Goal: Task Accomplishment & Management: Manage account settings

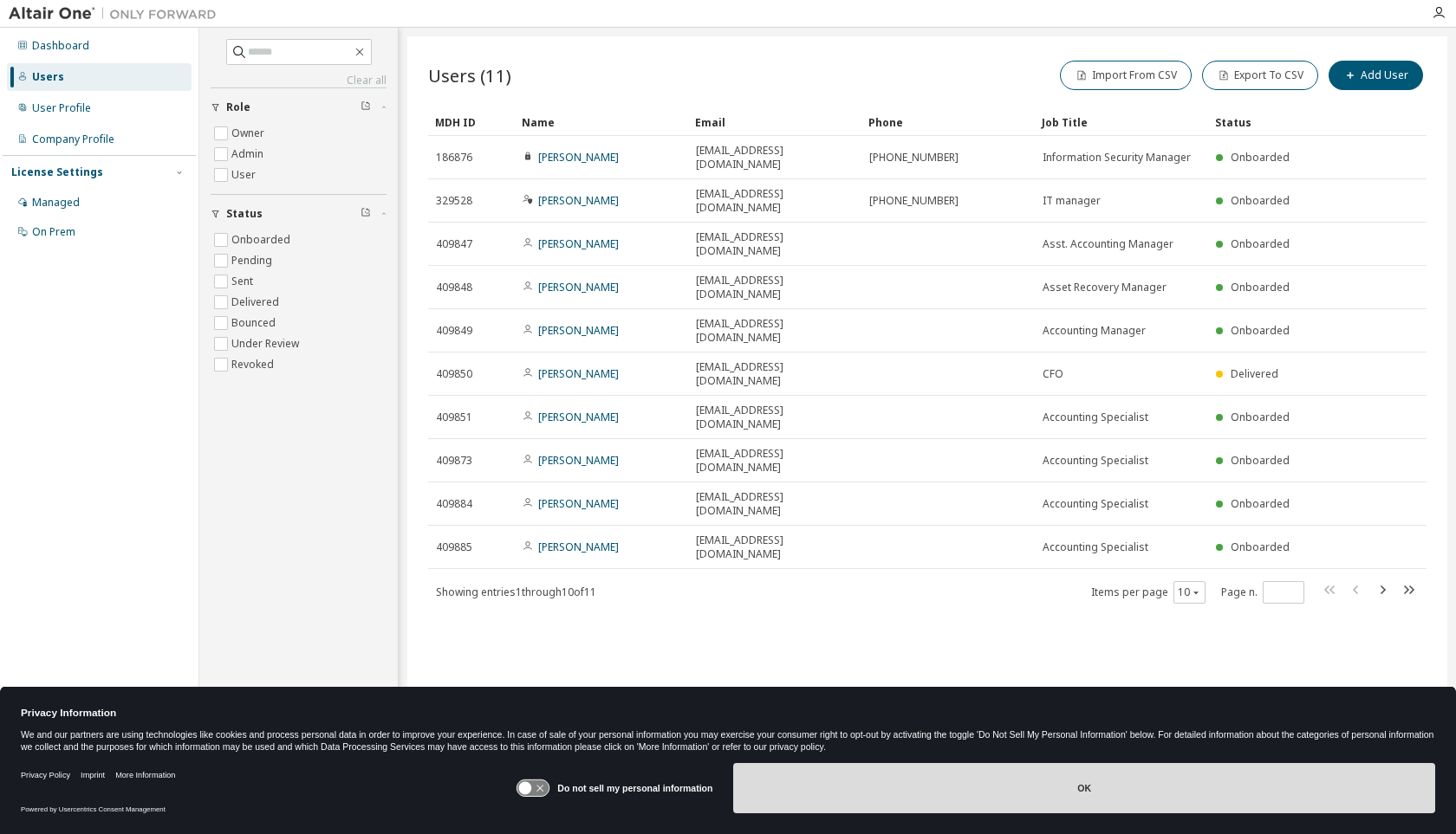
click at [953, 781] on button "OK" at bounding box center [1084, 789] width 702 height 51
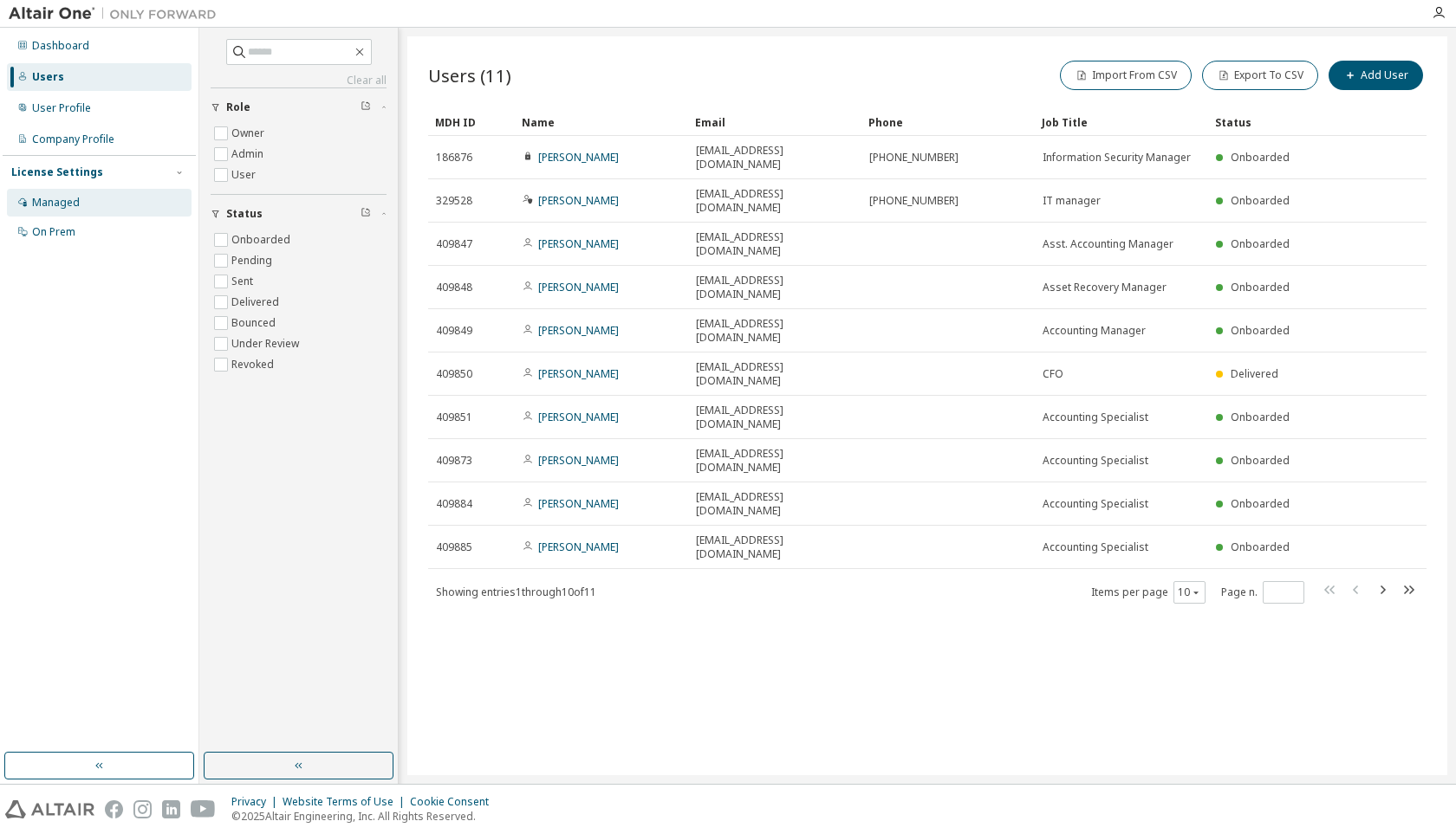
click at [64, 204] on div "Managed" at bounding box center [56, 203] width 48 height 14
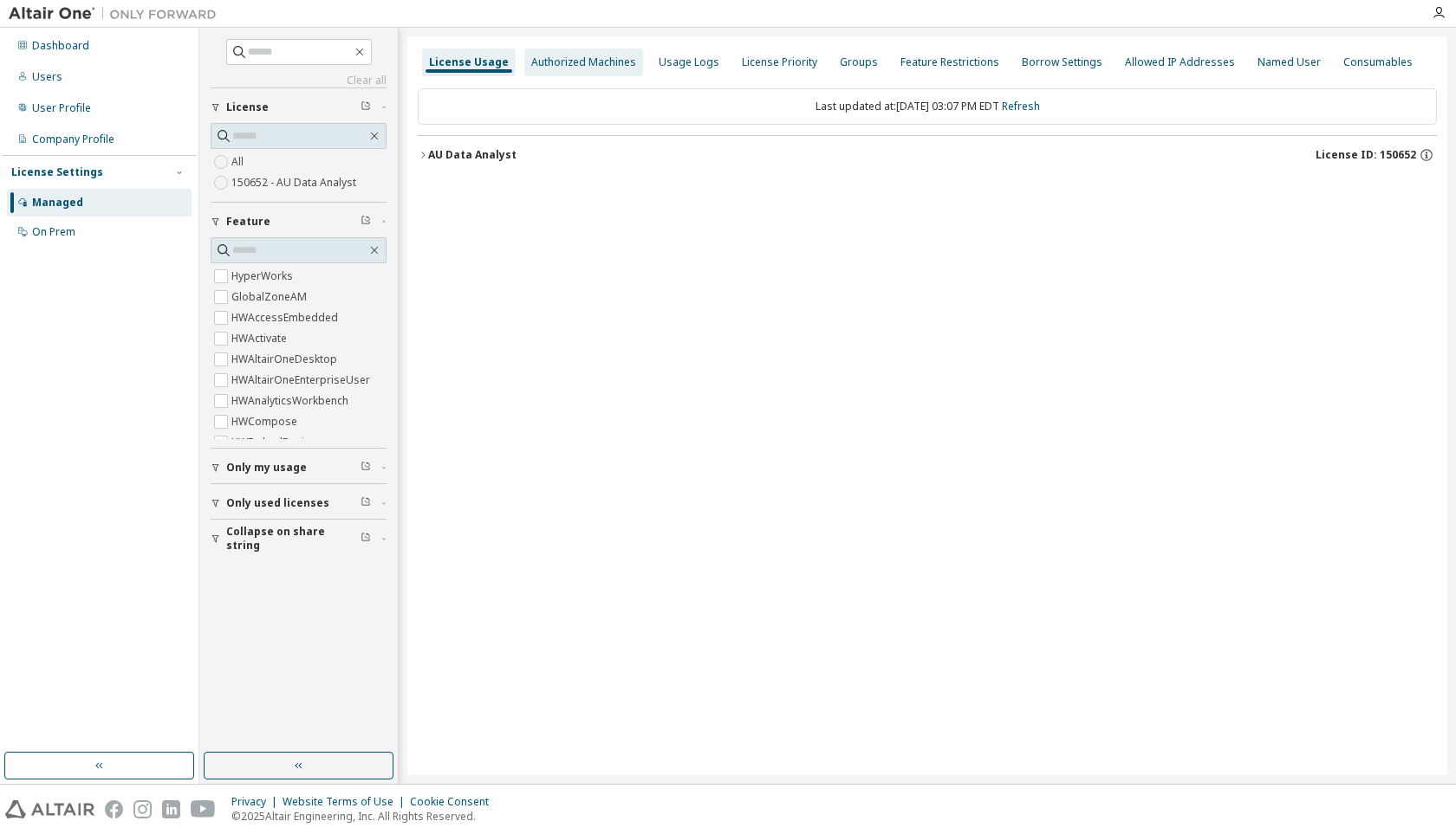
click at [580, 58] on div "Authorized Machines" at bounding box center [583, 63] width 105 height 14
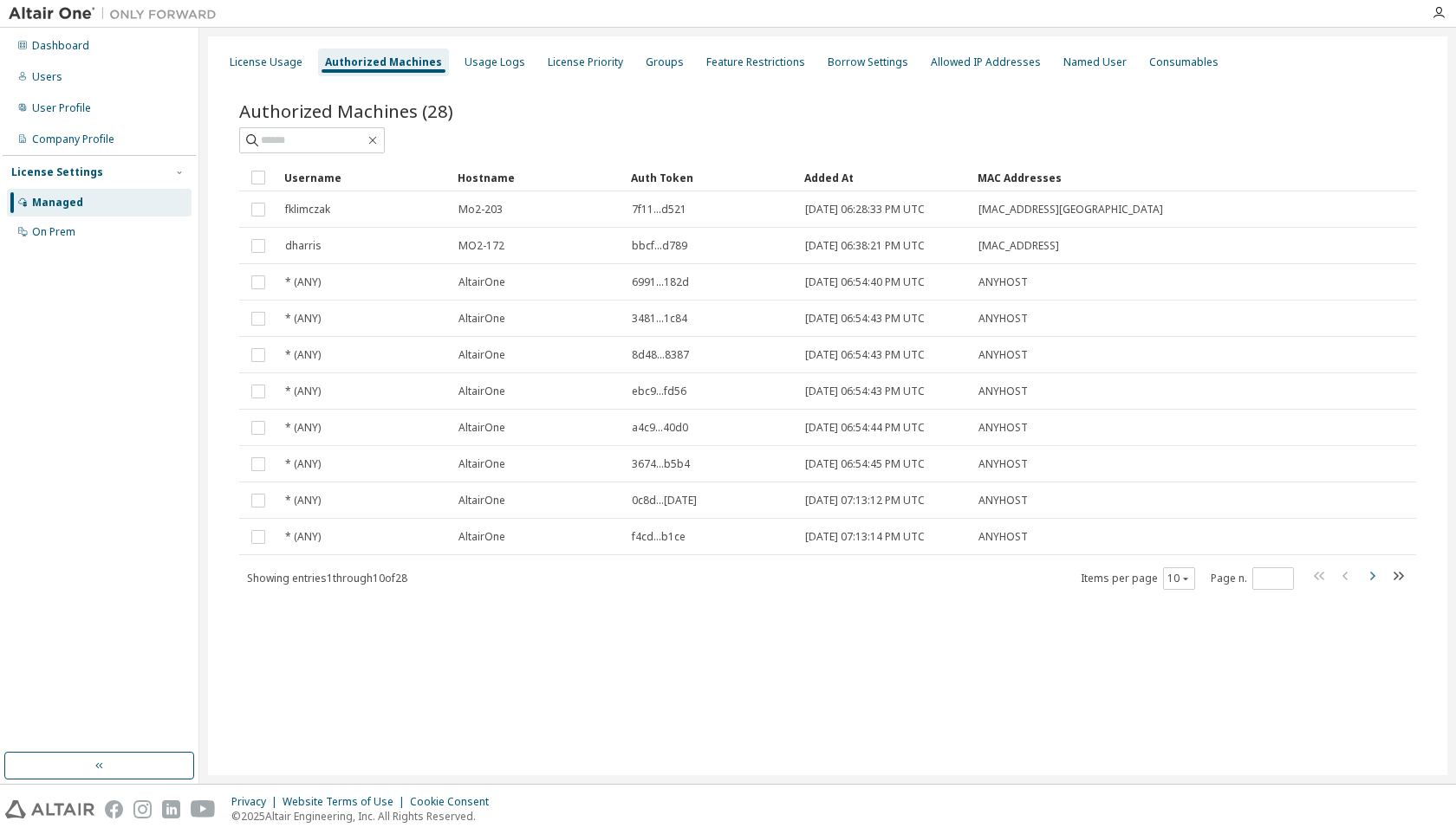
click at [1373, 586] on icon "button" at bounding box center [1371, 576] width 21 height 21
click at [1372, 586] on icon "button" at bounding box center [1371, 576] width 21 height 21
type input "*"
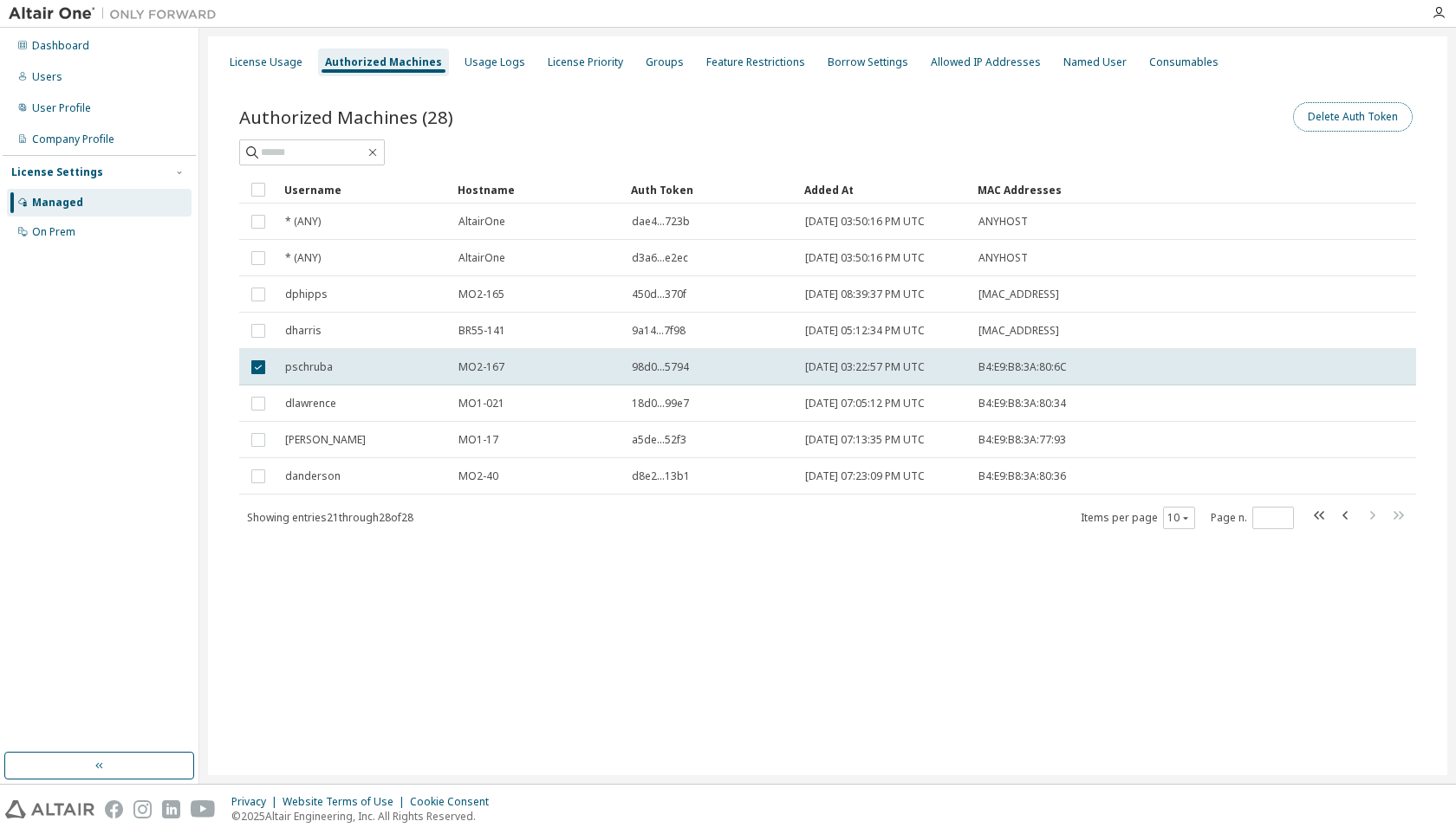
click at [1366, 116] on button "Delete Auth Token" at bounding box center [1352, 117] width 119 height 30
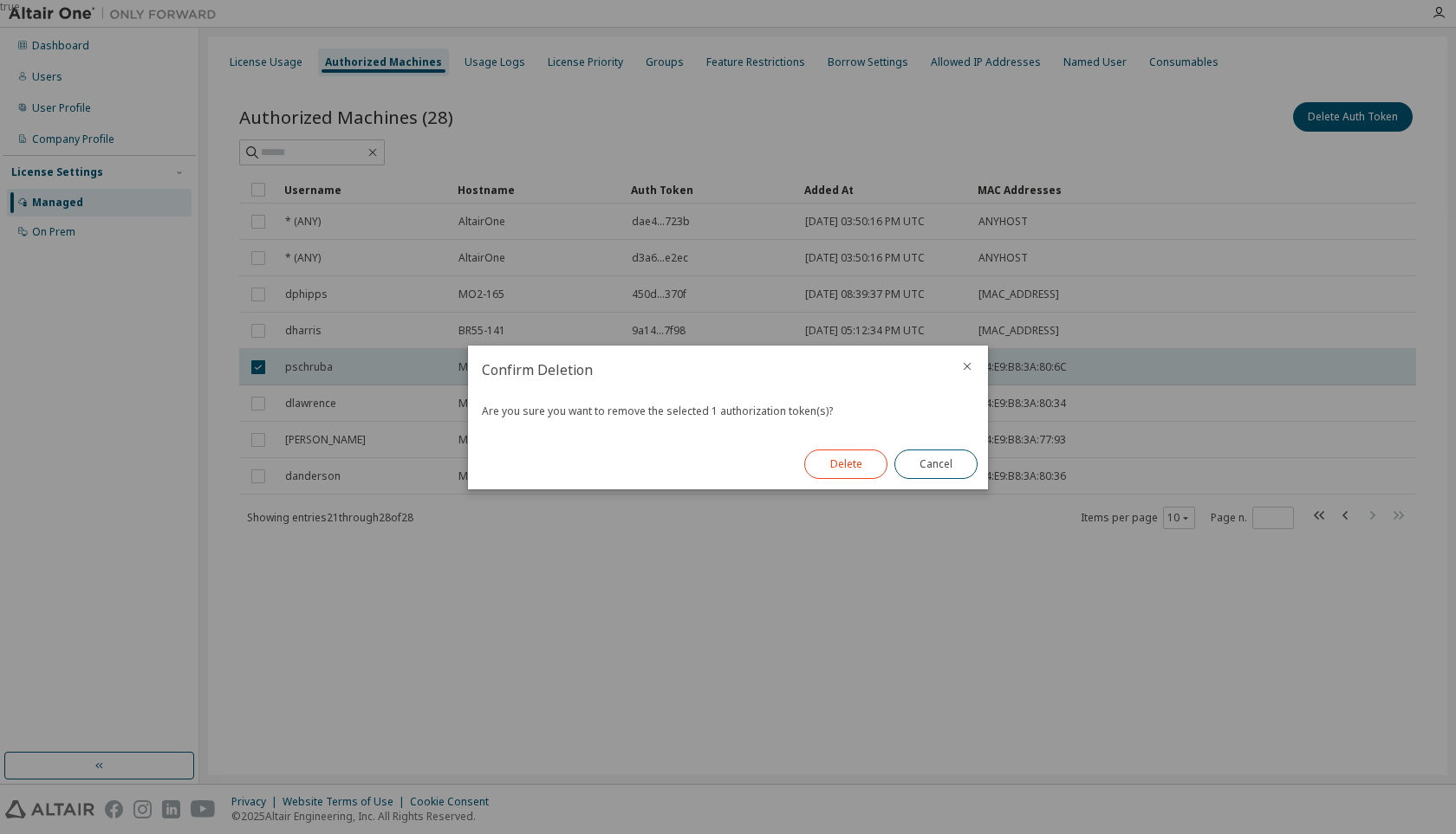
click at [840, 470] on button "Delete" at bounding box center [845, 464] width 83 height 30
